Goal: Navigation & Orientation: Understand site structure

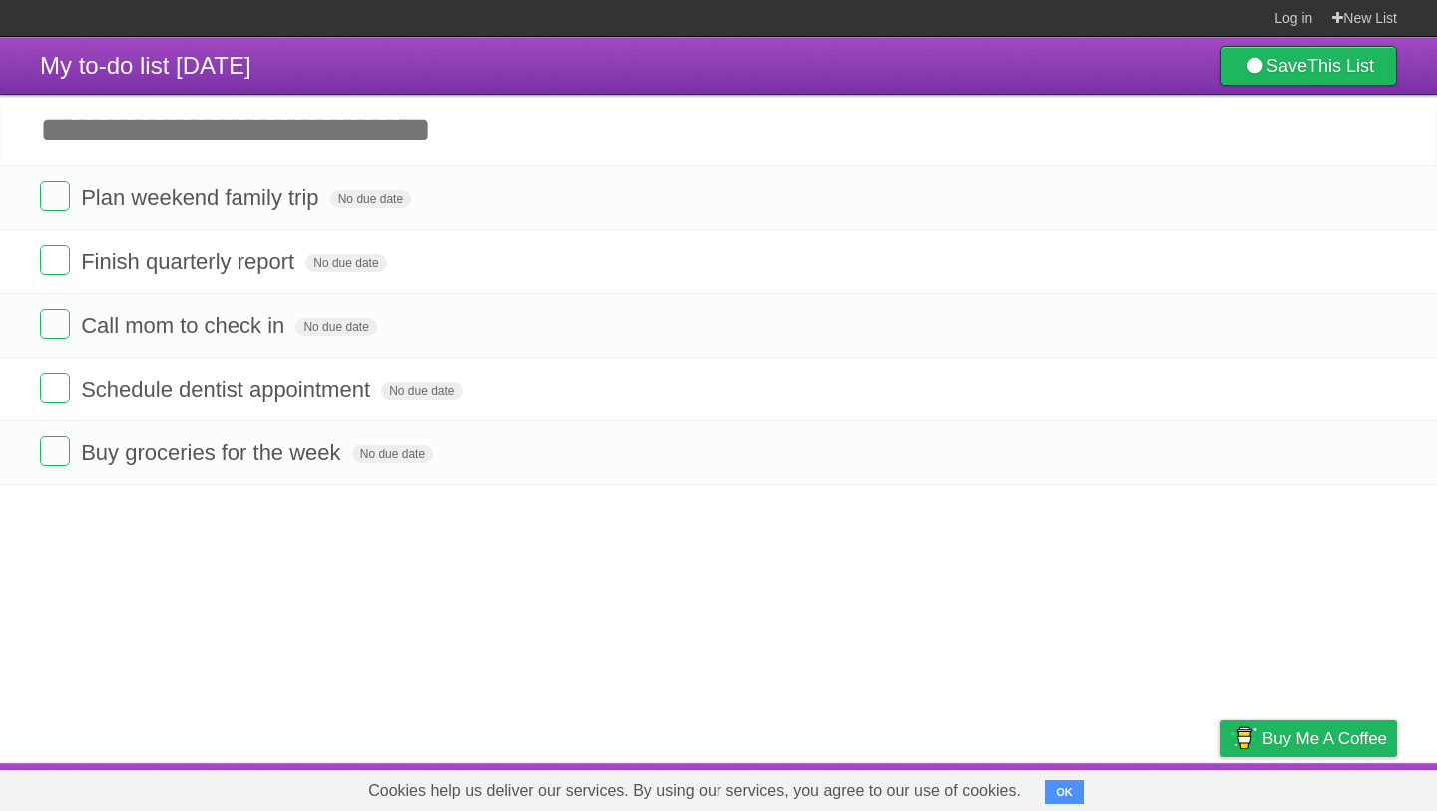
click at [1060, 800] on button "OK" at bounding box center [1064, 792] width 39 height 24
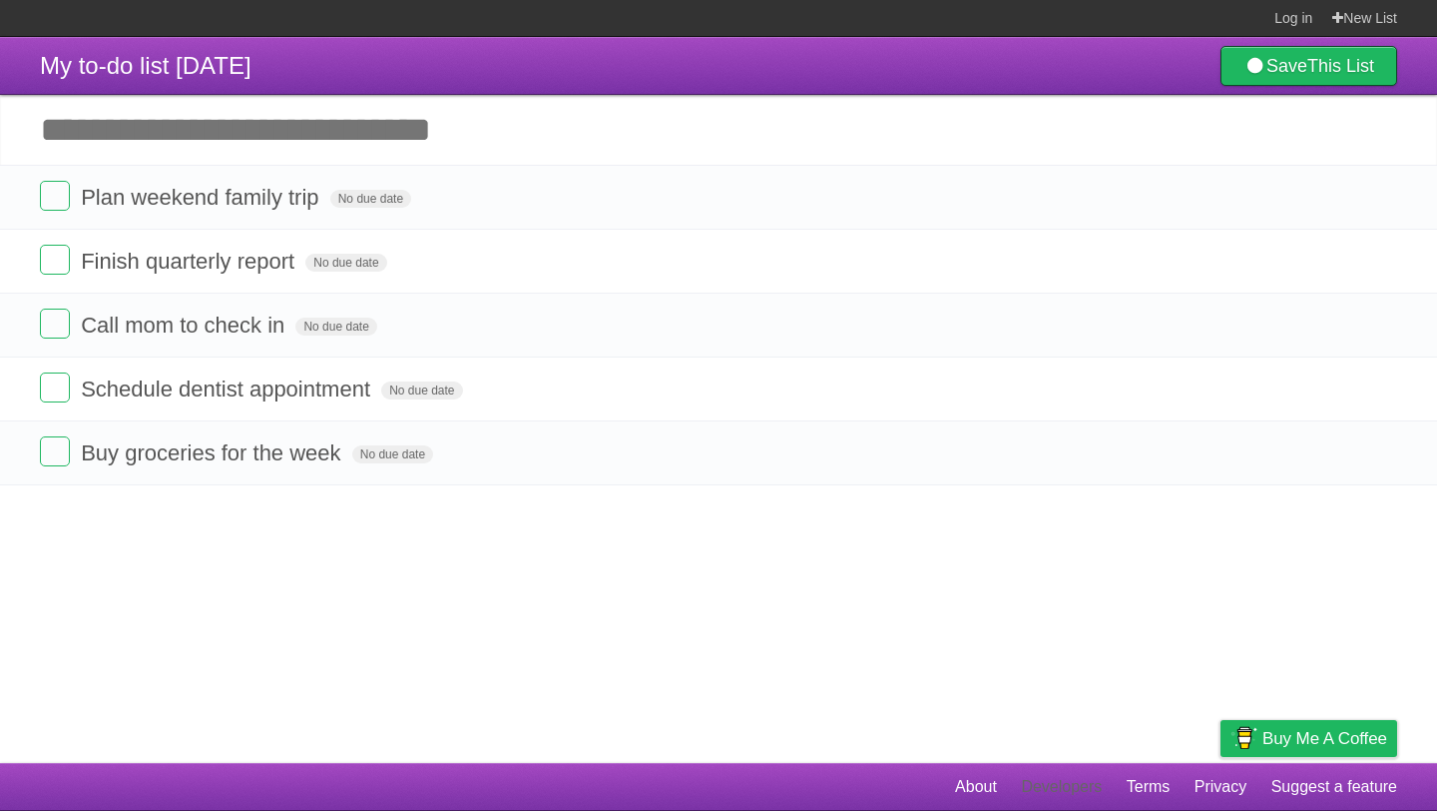
click at [1032, 778] on link "Developers" at bounding box center [1061, 787] width 81 height 38
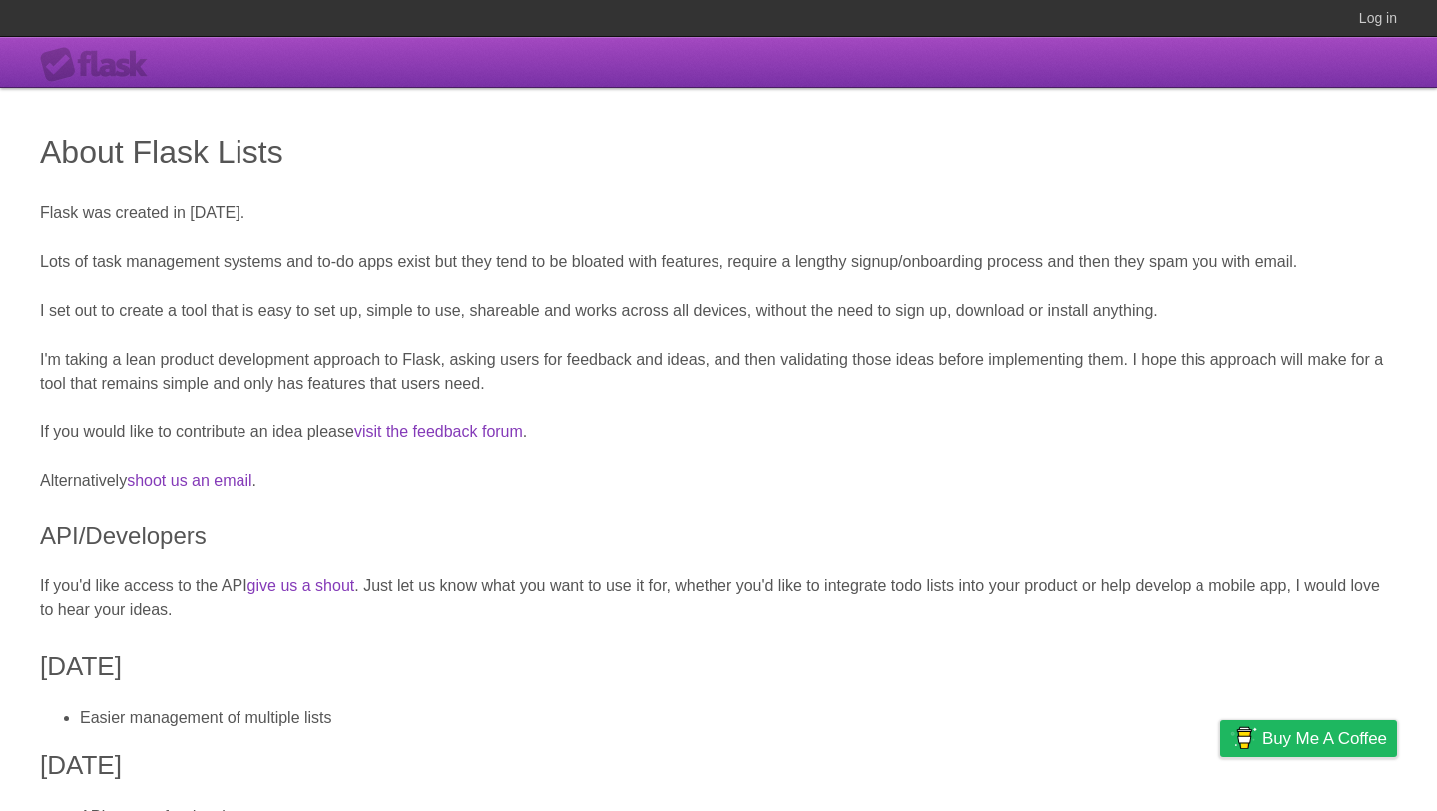
scroll to position [519, 0]
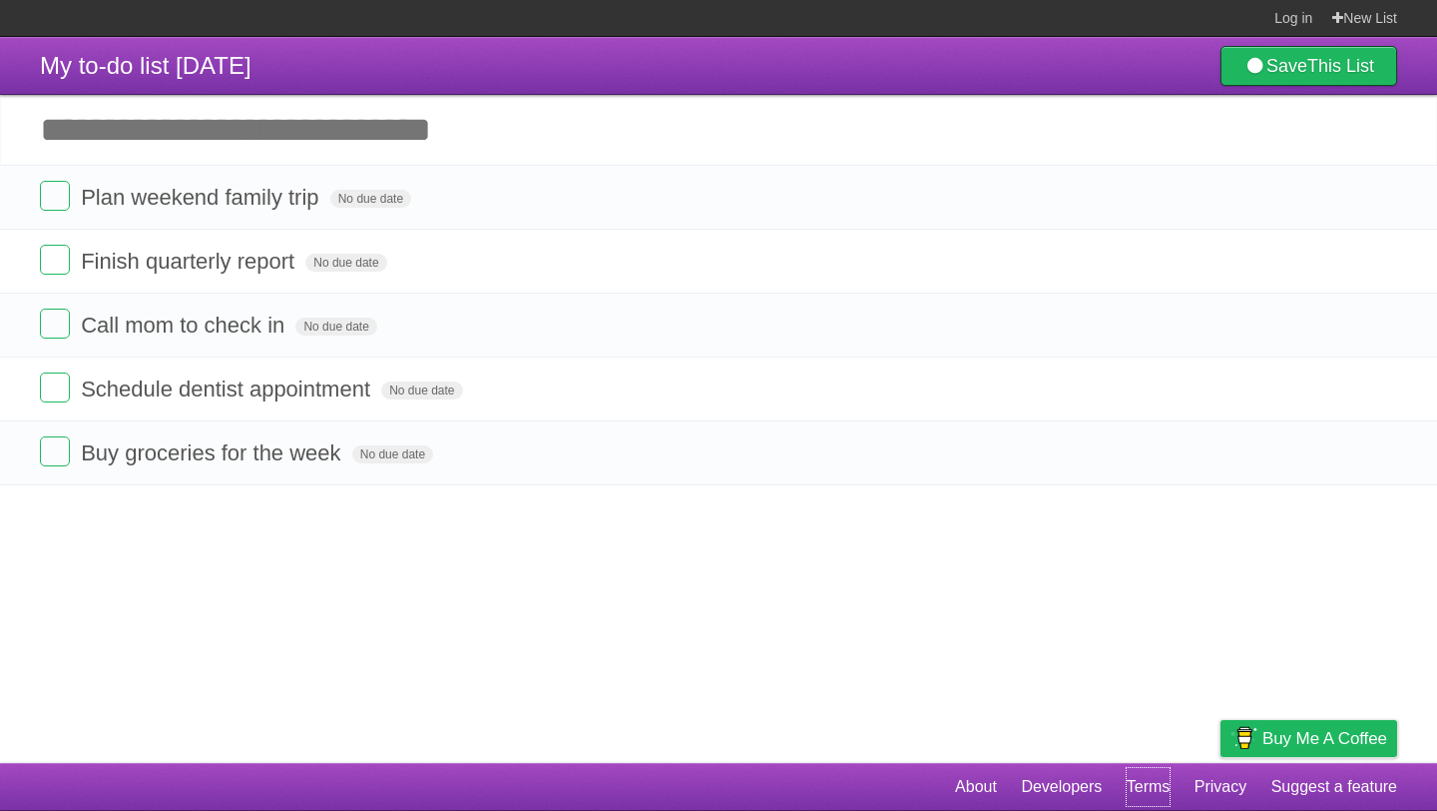
click at [1146, 782] on link "Terms" at bounding box center [1149, 787] width 44 height 38
